Goal: Check status: Check status

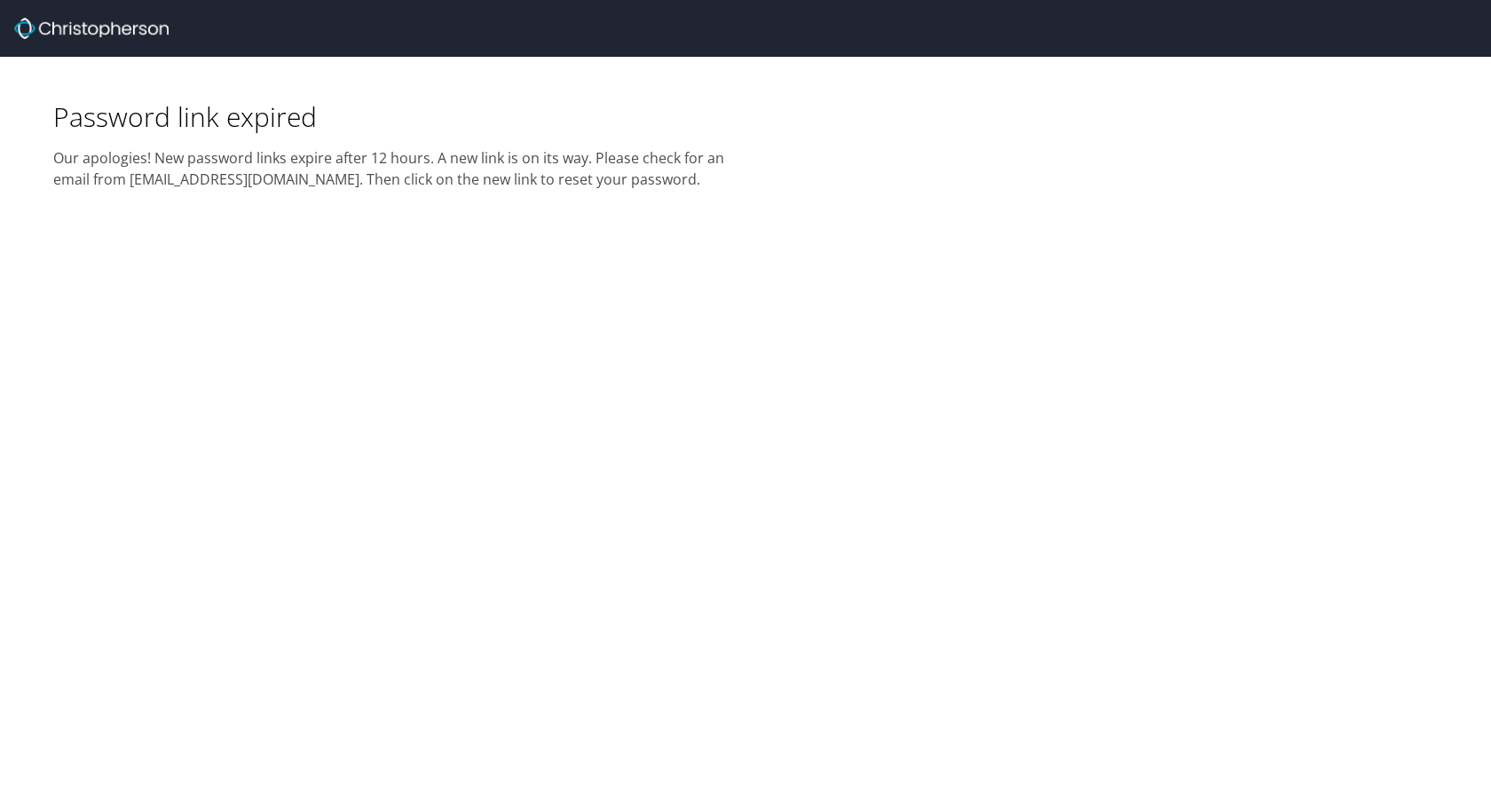
click at [63, 27] on img at bounding box center [90, 28] width 154 height 21
click at [27, 28] on img at bounding box center [90, 28] width 154 height 21
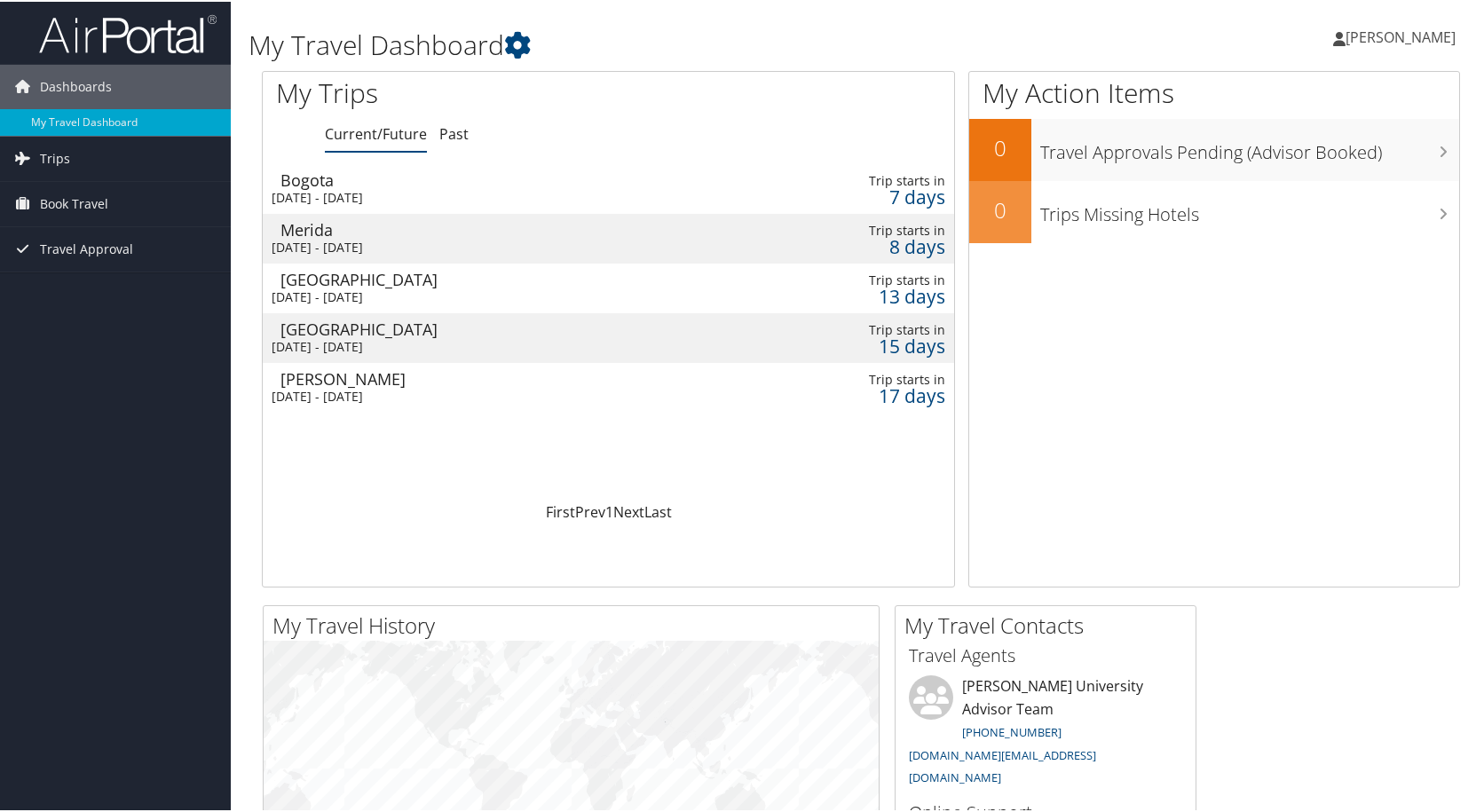
click at [312, 378] on div "Montgomery" at bounding box center [505, 377] width 449 height 16
click at [334, 336] on div "Monterrey" at bounding box center [505, 327] width 449 height 16
